Goal: Transaction & Acquisition: Purchase product/service

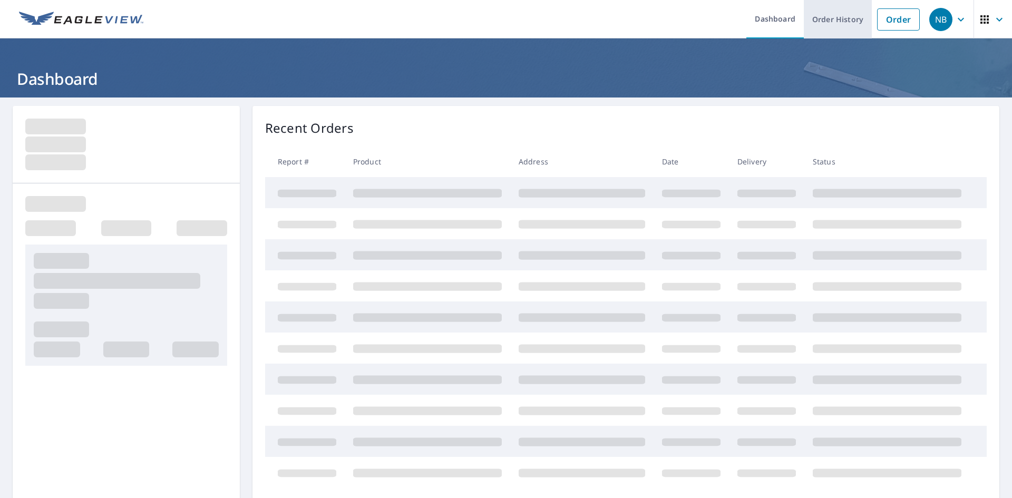
click at [837, 17] on link "Order History" at bounding box center [838, 19] width 68 height 38
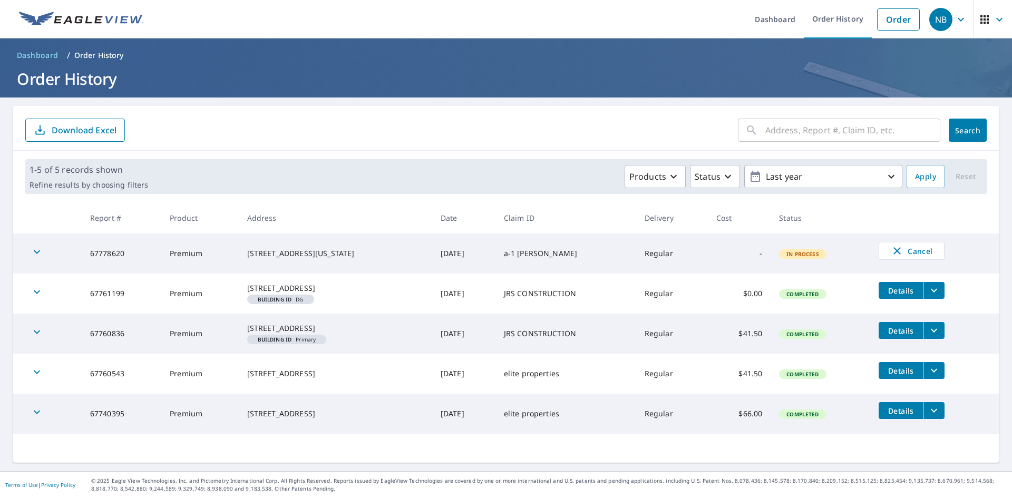
click at [784, 251] on span "In Process" at bounding box center [802, 253] width 45 height 7
click at [894, 254] on icon "button" at bounding box center [897, 251] width 13 height 13
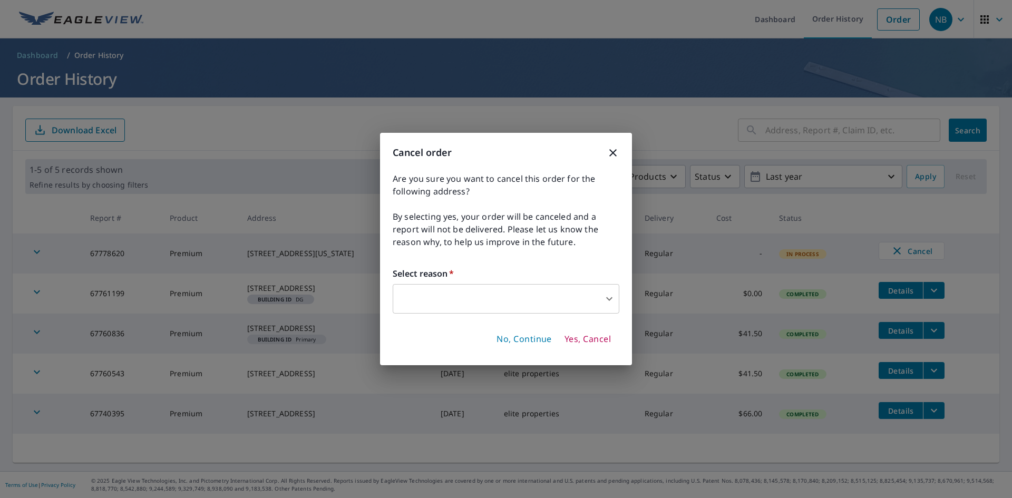
click at [506, 305] on body "NB NB Dashboard Order History Order NB Dashboard / Order History Order History …" at bounding box center [506, 249] width 1012 height 498
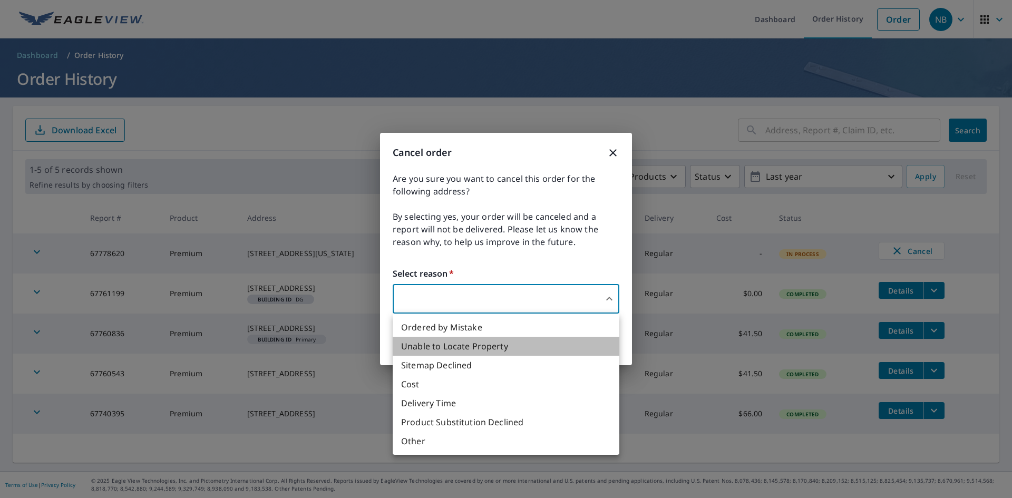
click at [482, 350] on li "Unable to Locate Property" at bounding box center [506, 346] width 227 height 19
type input "31"
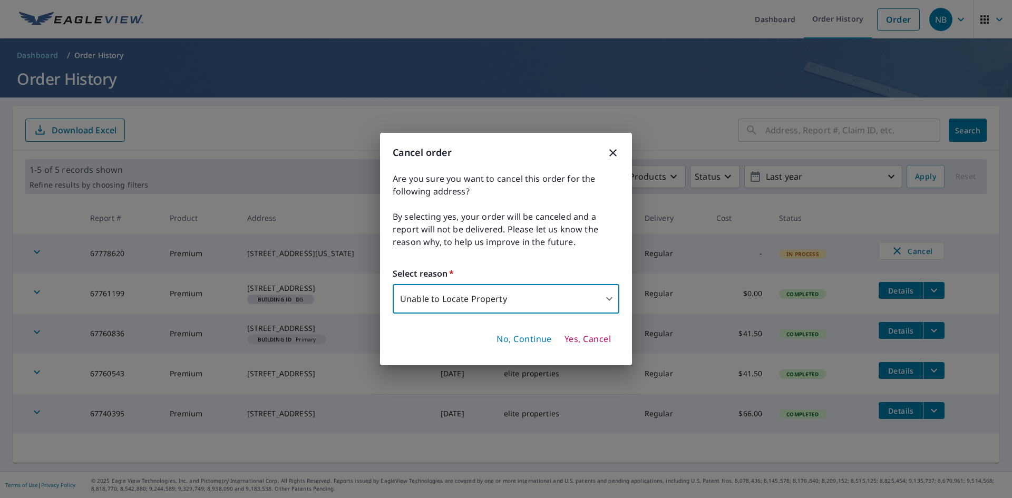
click at [595, 334] on span "Yes, Cancel" at bounding box center [588, 340] width 46 height 12
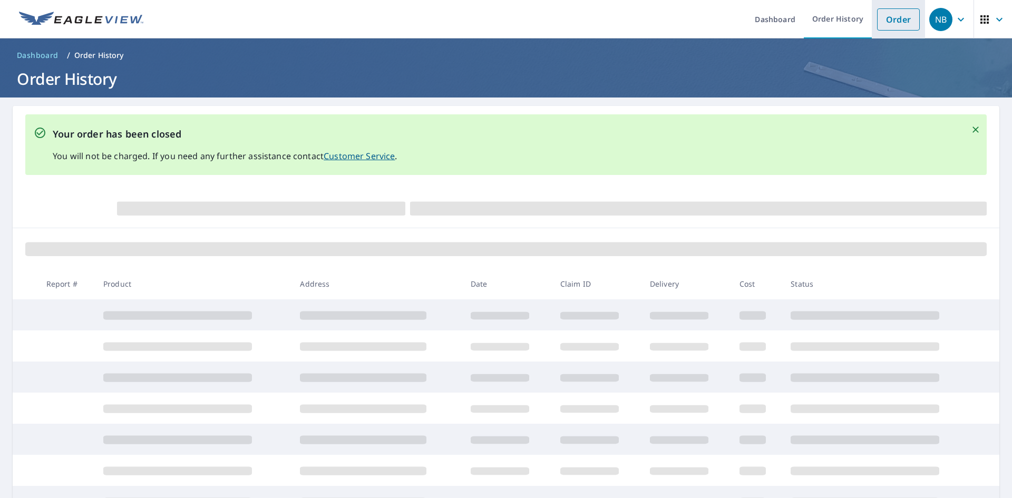
click at [890, 18] on link "Order" at bounding box center [898, 19] width 43 height 22
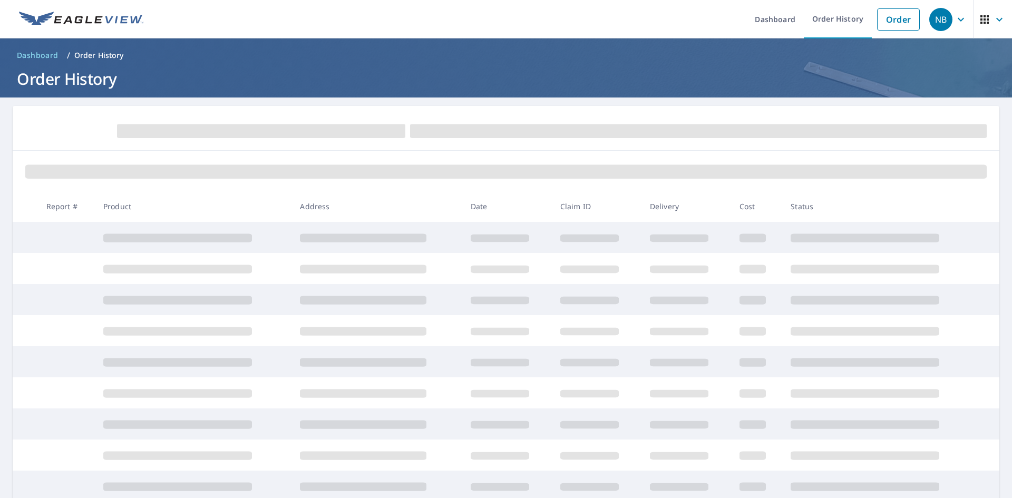
click at [161, 55] on ol "Dashboard / Order History" at bounding box center [506, 55] width 987 height 17
click at [881, 14] on link "Order" at bounding box center [898, 19] width 43 height 22
click at [900, 21] on link "Order" at bounding box center [898, 19] width 43 height 22
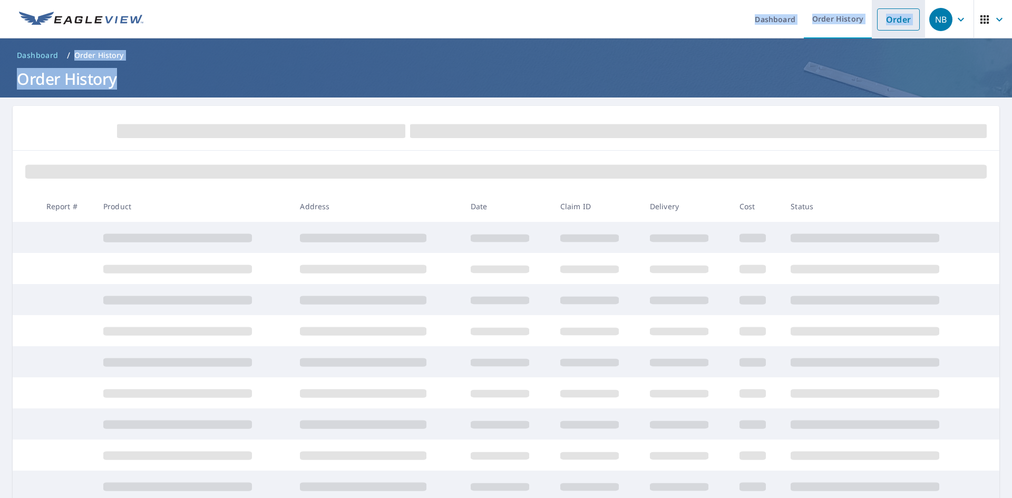
click at [899, 30] on link "Order" at bounding box center [898, 19] width 43 height 22
click at [228, 53] on ol "Dashboard / Order History" at bounding box center [506, 55] width 987 height 17
click at [896, 20] on link "Order" at bounding box center [898, 19] width 43 height 22
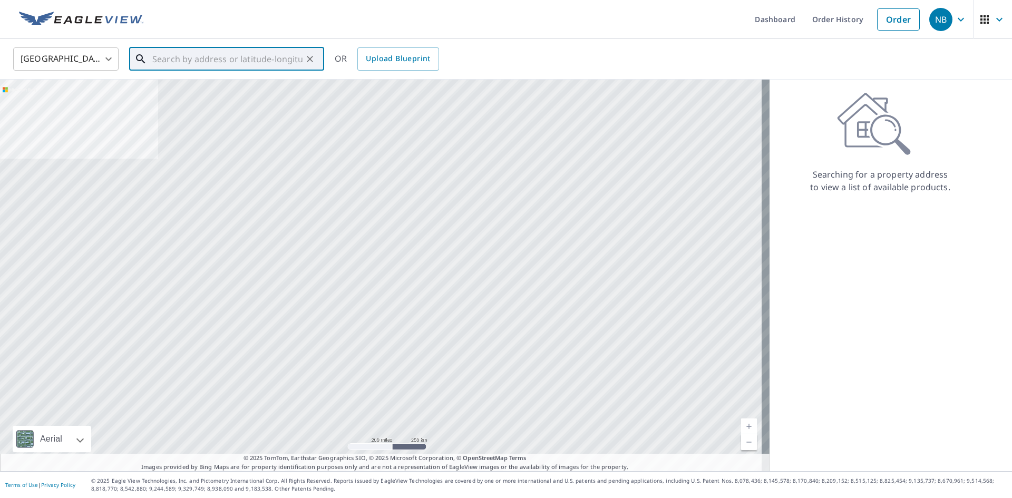
click at [232, 56] on input "text" at bounding box center [227, 59] width 150 height 30
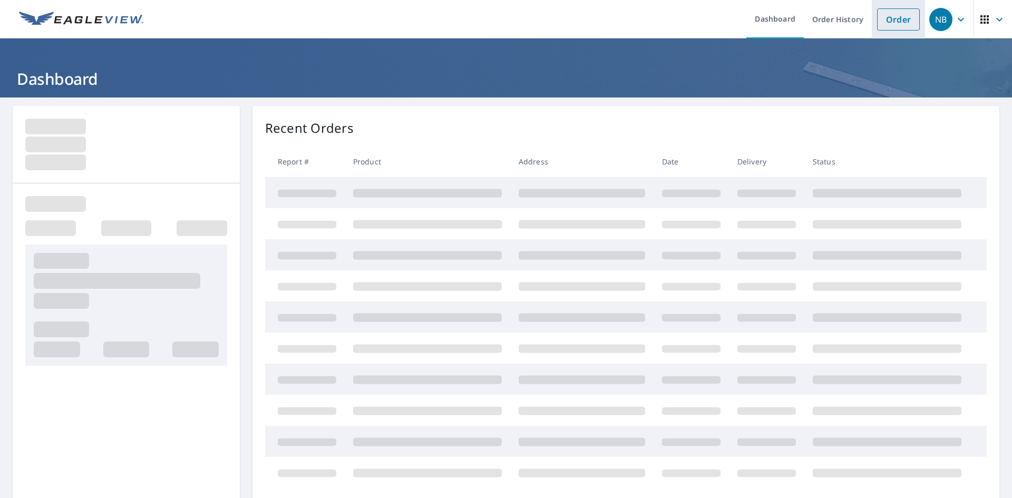
click at [881, 18] on link "Order" at bounding box center [898, 19] width 43 height 22
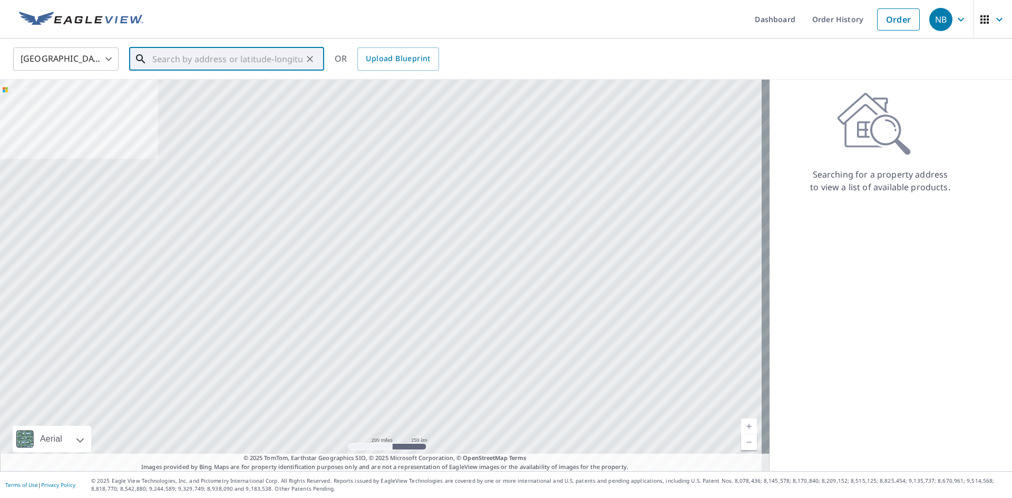
click at [198, 64] on input "text" at bounding box center [227, 59] width 150 height 30
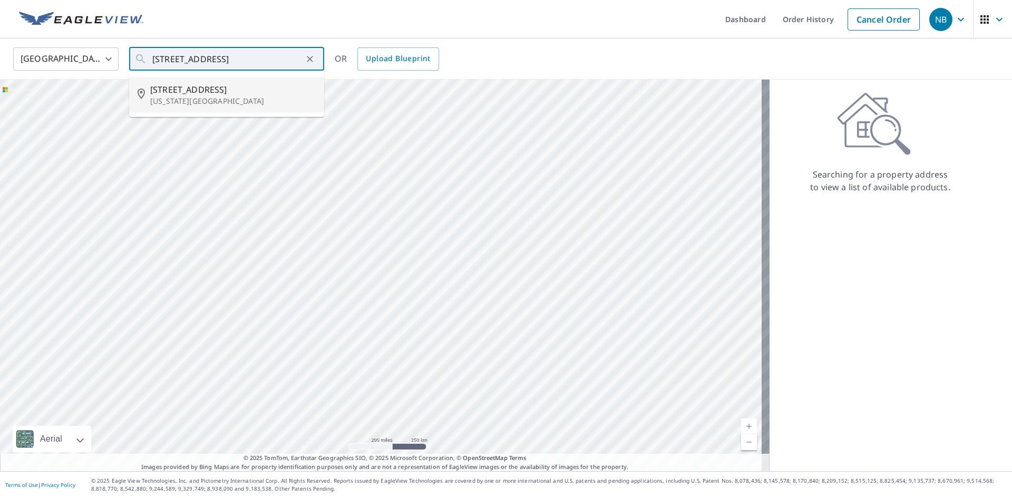
type input "[STREET_ADDRESS][US_STATE]"
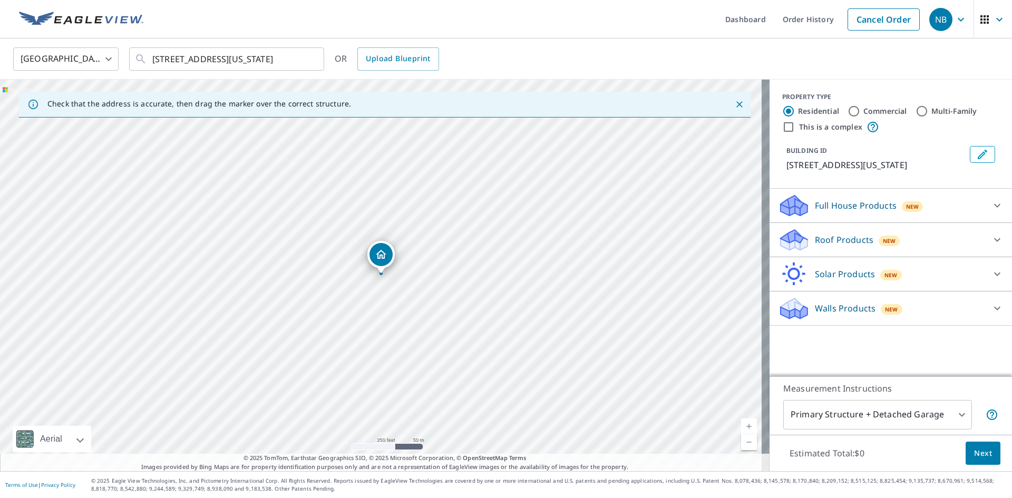
click at [840, 246] on p "Roof Products" at bounding box center [844, 240] width 59 height 13
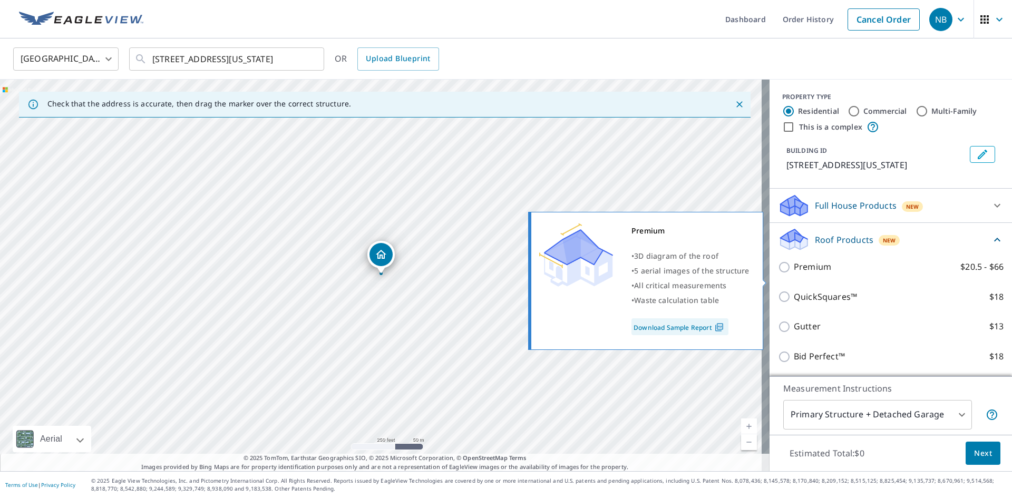
click at [823, 274] on label "Premium $20.5 - $66" at bounding box center [899, 266] width 210 height 13
click at [794, 274] on input "Premium $20.5 - $66" at bounding box center [786, 267] width 16 height 13
checkbox input "true"
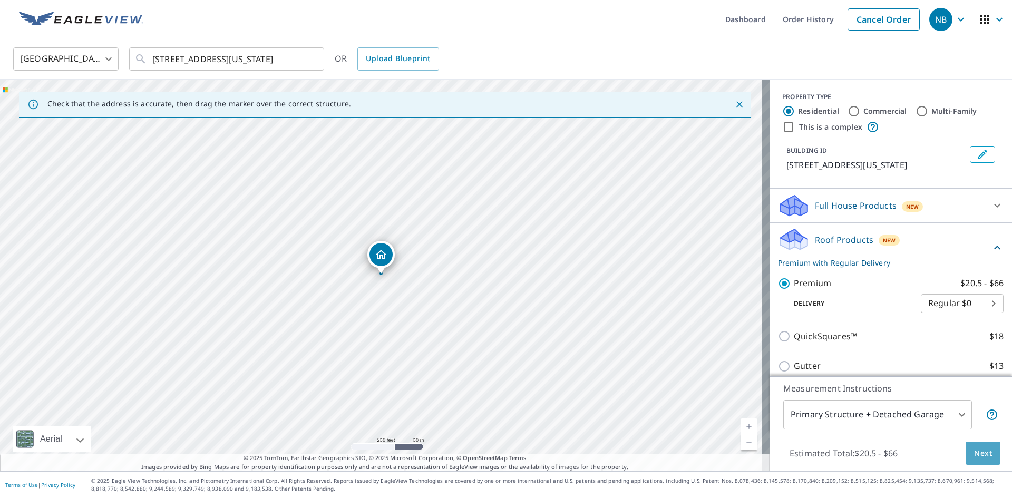
drag, startPoint x: 971, startPoint y: 463, endPoint x: 973, endPoint y: 458, distance: 5.5
click at [973, 458] on button "Next" at bounding box center [983, 454] width 35 height 24
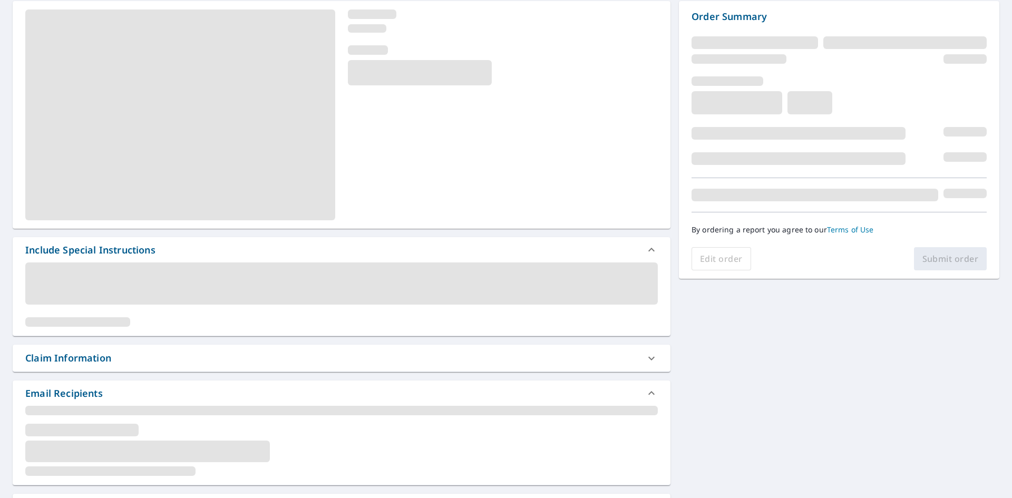
scroll to position [211, 0]
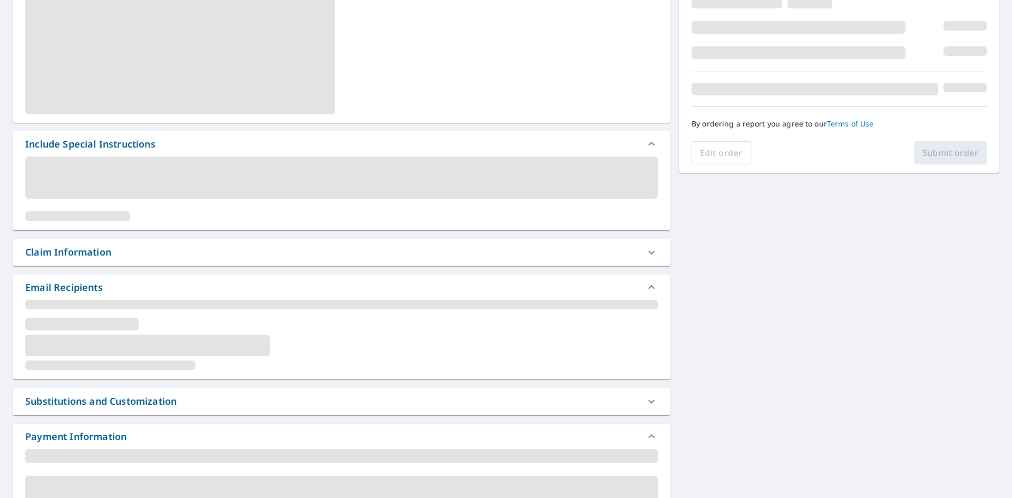
click at [192, 253] on div "Claim Information" at bounding box center [332, 252] width 614 height 14
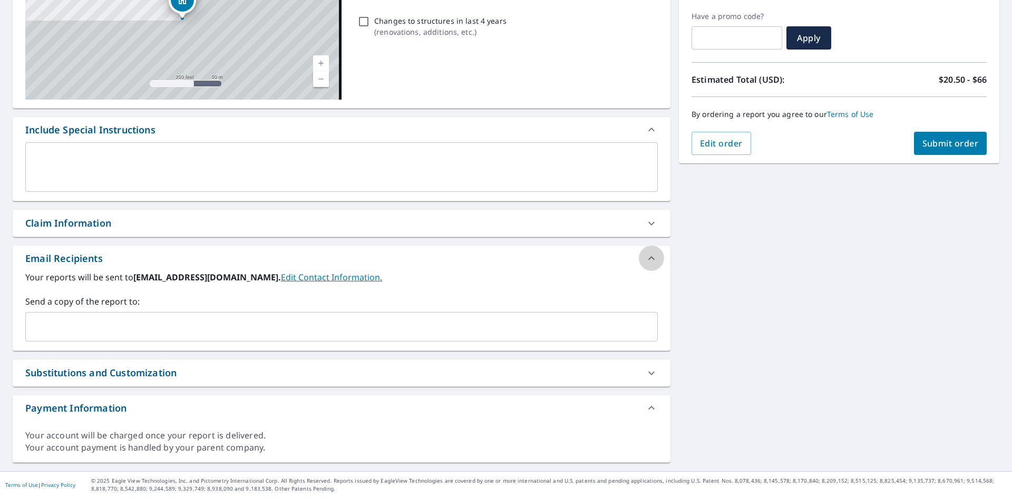
click at [643, 250] on div at bounding box center [651, 258] width 25 height 25
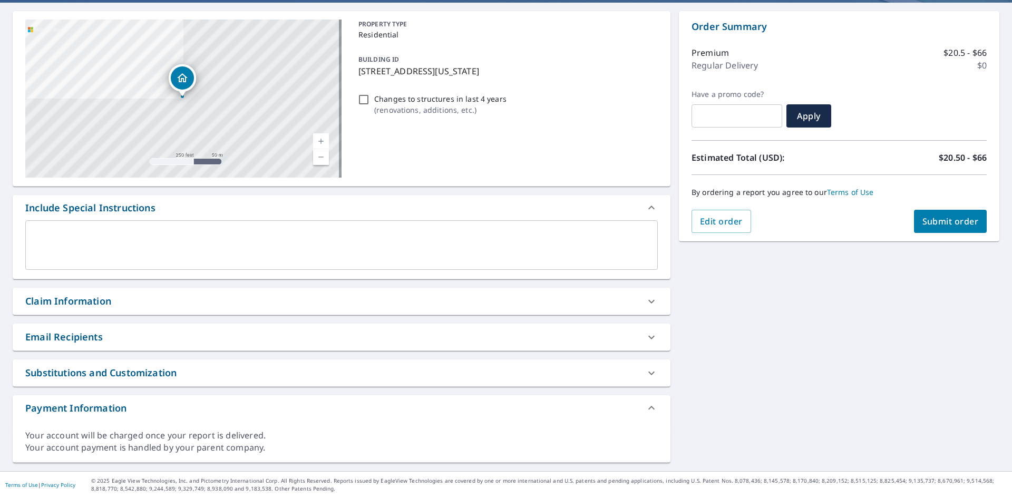
scroll to position [95, 0]
click at [630, 299] on div "Claim Information" at bounding box center [332, 301] width 614 height 14
checkbox input "true"
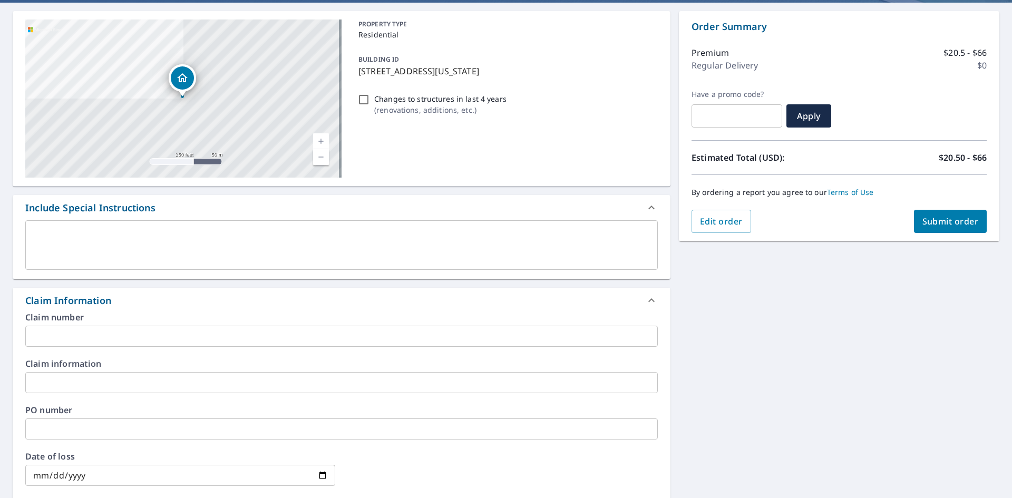
click at [115, 342] on input "text" at bounding box center [341, 336] width 633 height 21
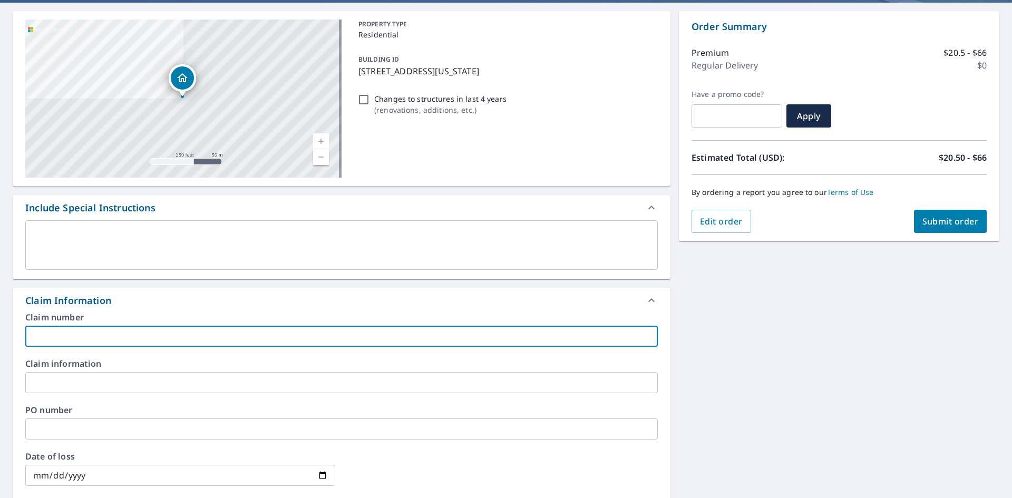
type input "a"
checkbox input "true"
type input "a-"
checkbox input "true"
type input "a-1 [PERSON_NAME]"
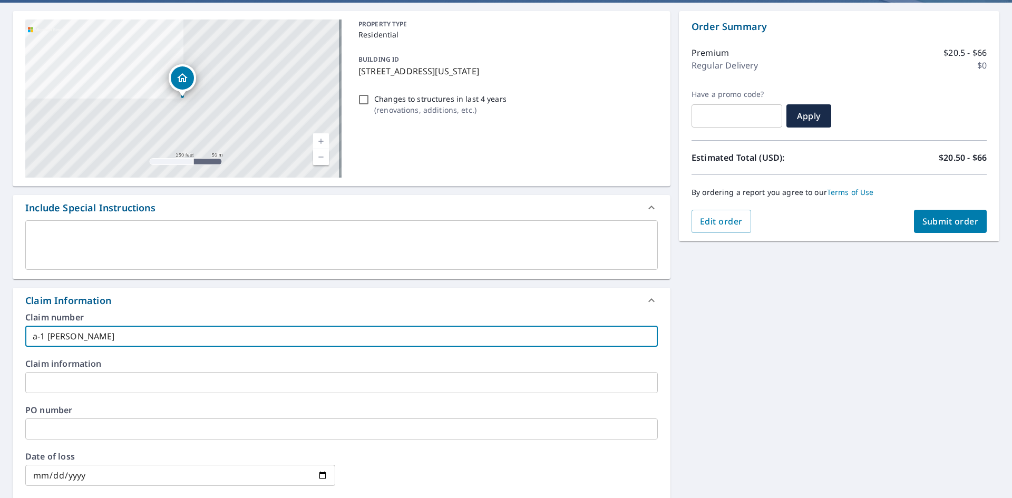
click at [934, 217] on span "Submit order" at bounding box center [951, 222] width 56 height 12
checkbox input "true"
